Goal: Register for event/course

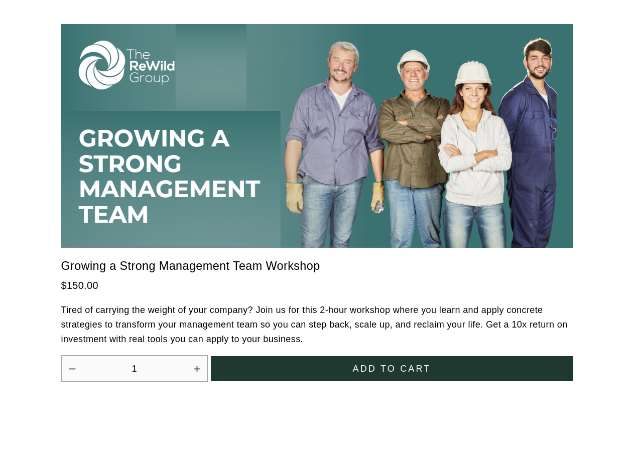
scroll to position [2777, 0]
